Goal: Task Accomplishment & Management: Manage account settings

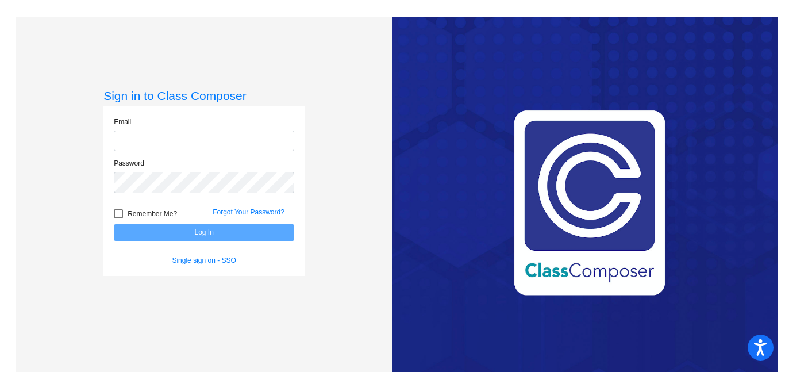
type input "[EMAIL_ADDRESS][PERSON_NAME][DOMAIN_NAME]"
click at [190, 238] on button "Log In" at bounding box center [204, 232] width 181 height 17
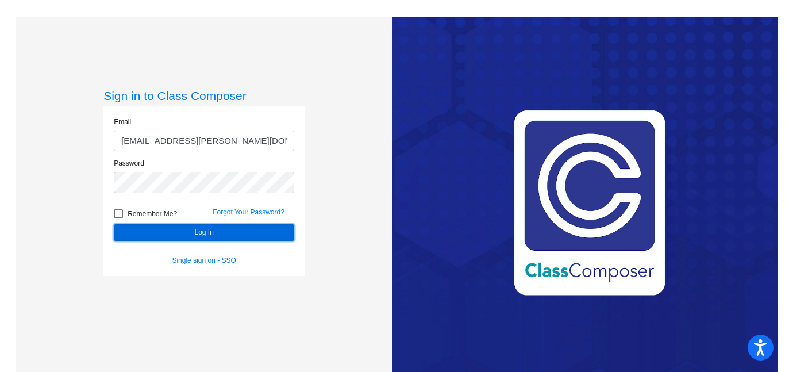
click at [192, 229] on button "Log In" at bounding box center [204, 232] width 181 height 17
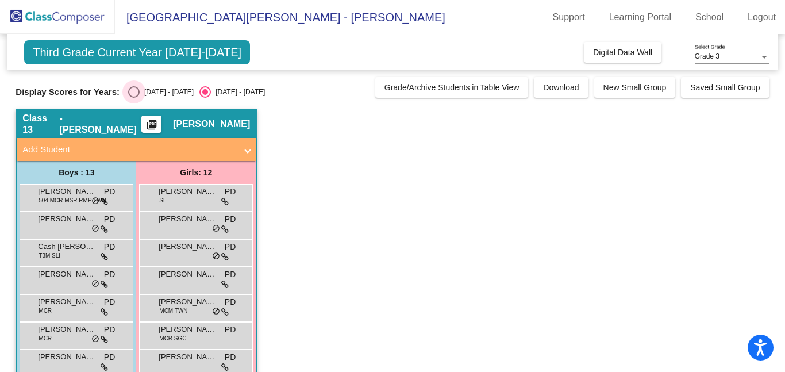
click at [140, 94] on div "[DATE] - [DATE]" at bounding box center [167, 92] width 54 height 10
click at [134, 98] on input "[DATE] - [DATE]" at bounding box center [133, 98] width 1 height 1
radio input "true"
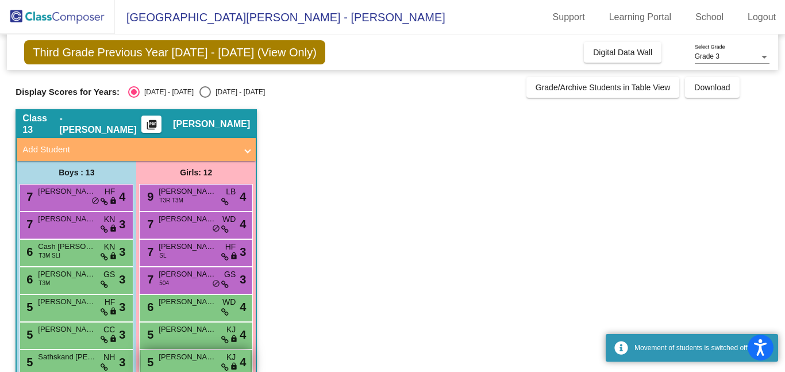
scroll to position [189, 0]
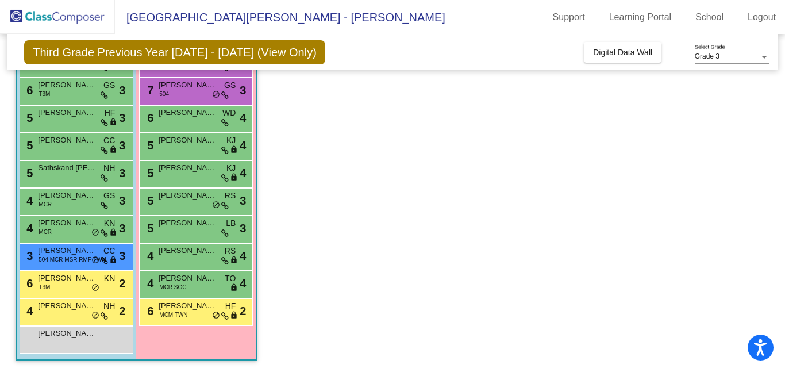
click at [0, 0] on div "Girls: 12 9 [PERSON_NAME] T3R T3M LB lock do_not_disturb_alt 4 7 [PERSON_NAME] …" at bounding box center [0, 0] width 0 height 0
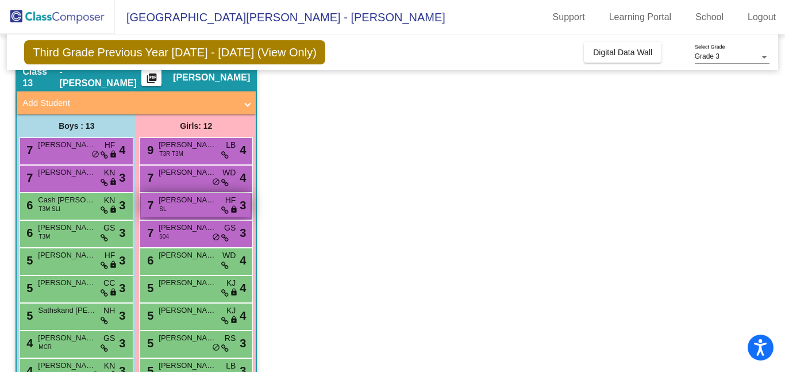
scroll to position [0, 0]
